Goal: Transaction & Acquisition: Book appointment/travel/reservation

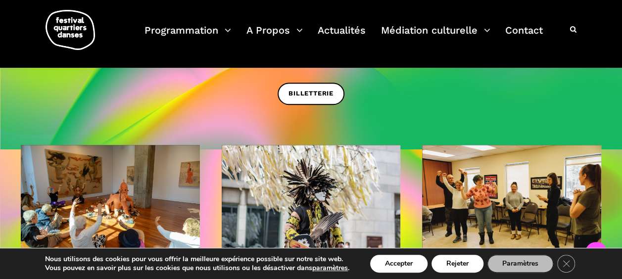
scroll to position [283, 0]
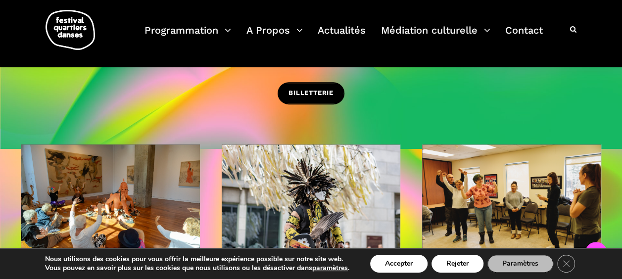
click at [302, 93] on span "BILLETTERIE" at bounding box center [311, 93] width 45 height 10
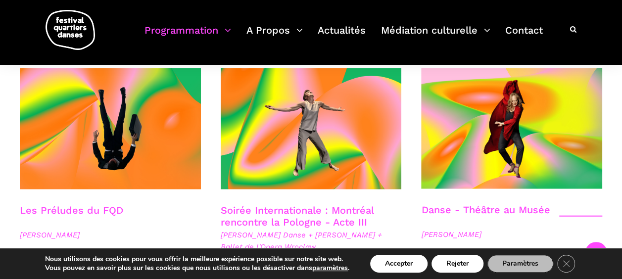
scroll to position [1129, 0]
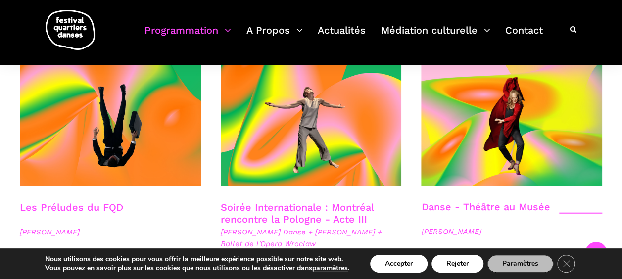
click at [300, 201] on link "Soirée Internationale : Montréal rencontre la Pologne - Acte III" at bounding box center [297, 213] width 153 height 24
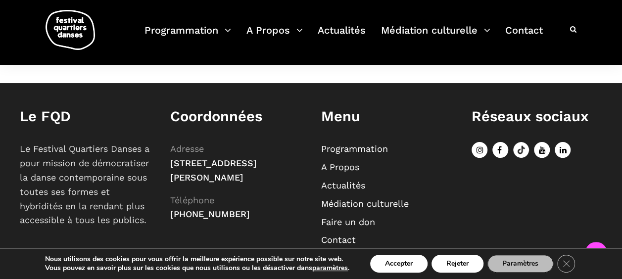
scroll to position [1175, 0]
